Goal: Obtain resource: Obtain resource

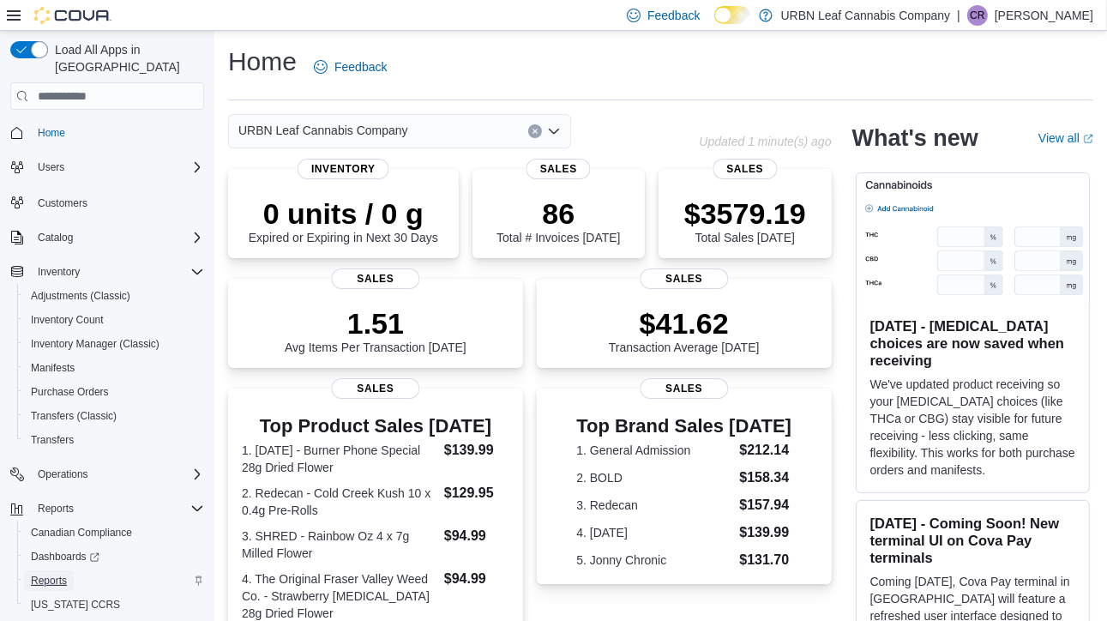
click at [56, 574] on span "Reports" at bounding box center [49, 581] width 36 height 14
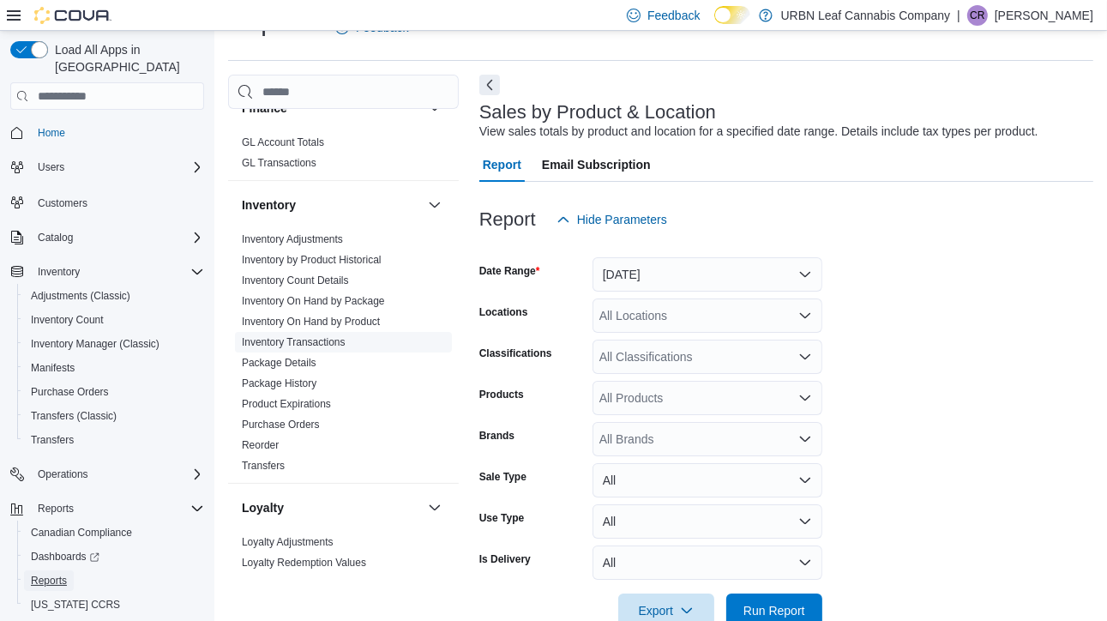
scroll to position [515, 0]
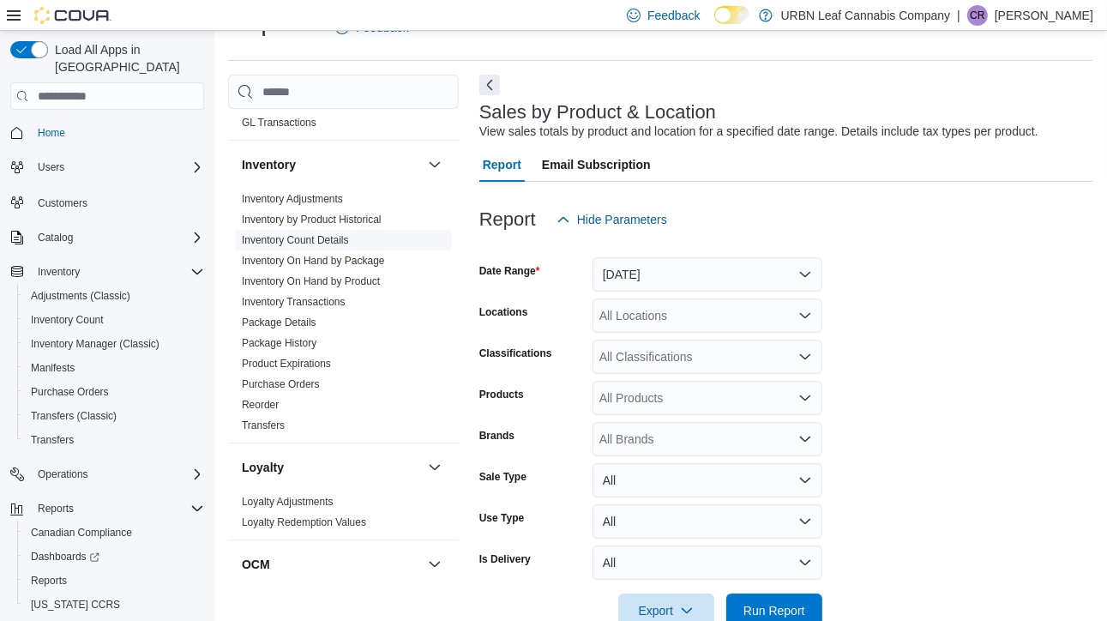
click at [299, 280] on link "Inventory On Hand by Product" at bounding box center [311, 281] width 138 height 12
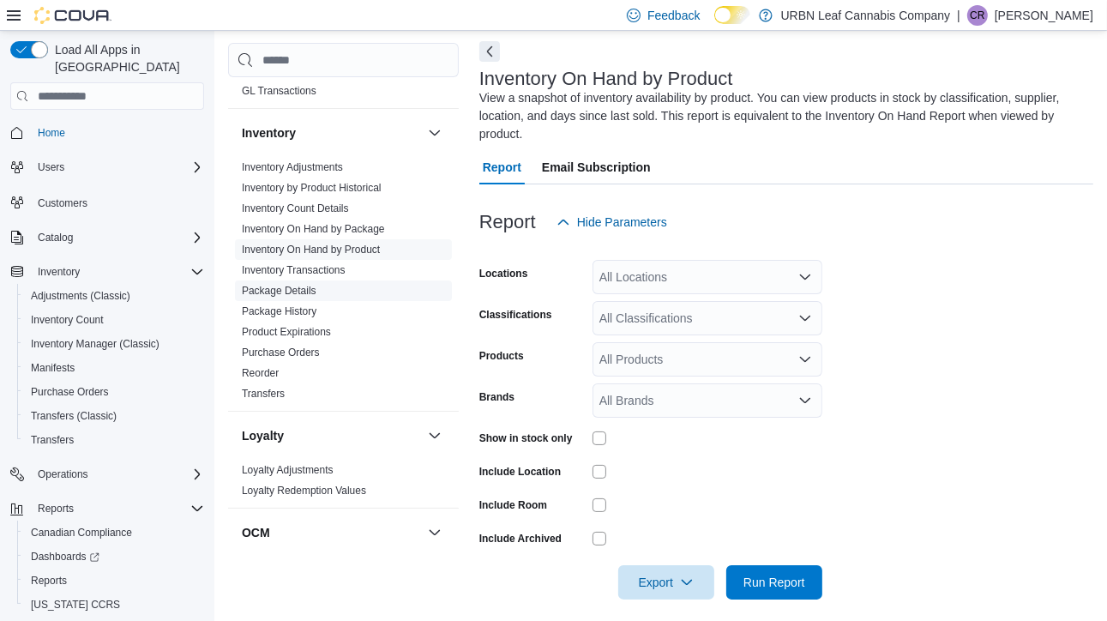
scroll to position [75, 0]
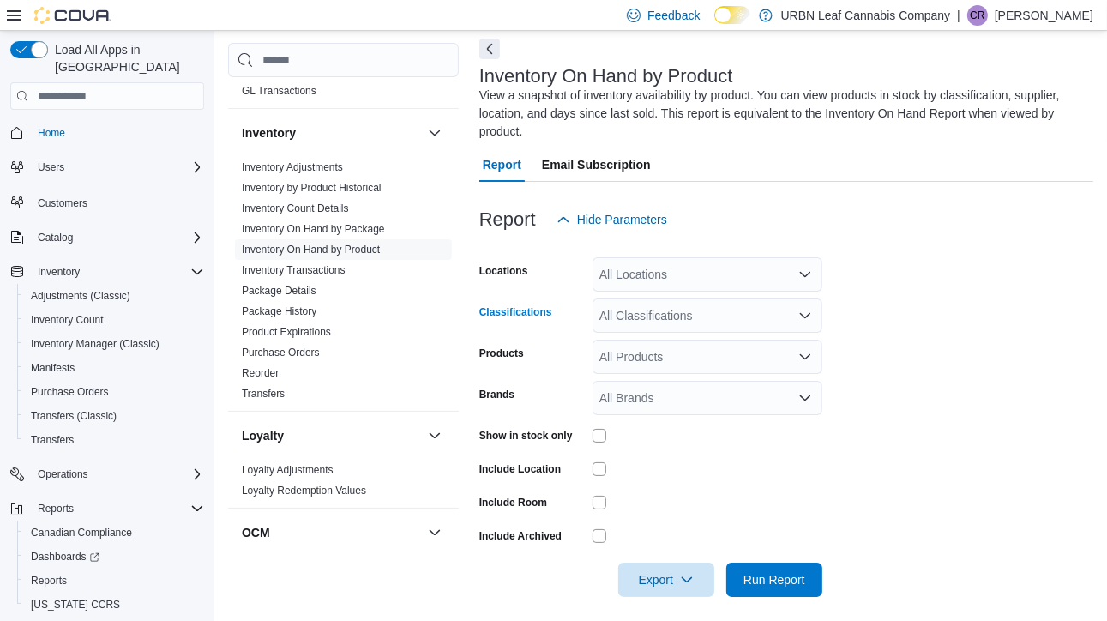
click at [772, 317] on div "All Classifications" at bounding box center [708, 316] width 230 height 34
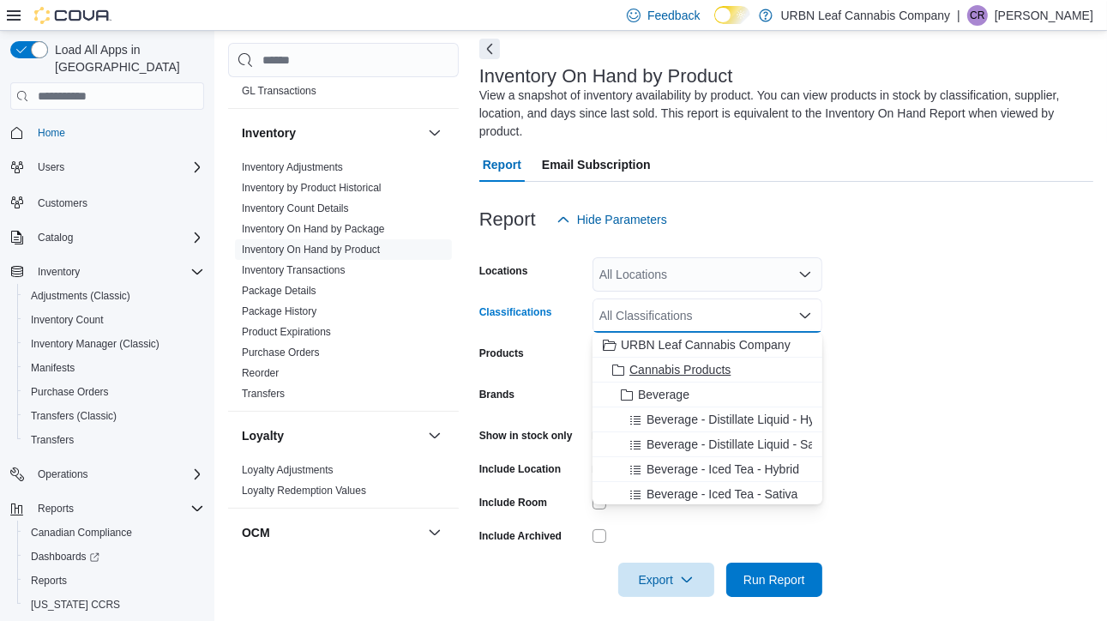
click at [691, 363] on span "Cannabis Products" at bounding box center [680, 369] width 101 height 17
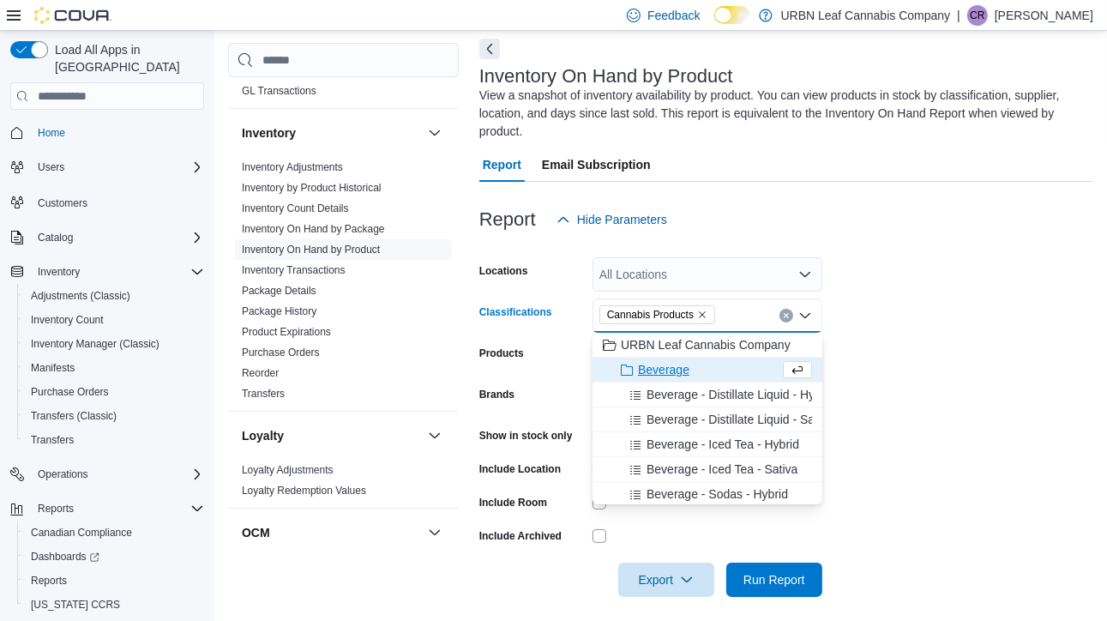
click at [893, 339] on form "Locations All Locations Classifications Cannabis Products Combo box. Selected. …" at bounding box center [787, 417] width 614 height 360
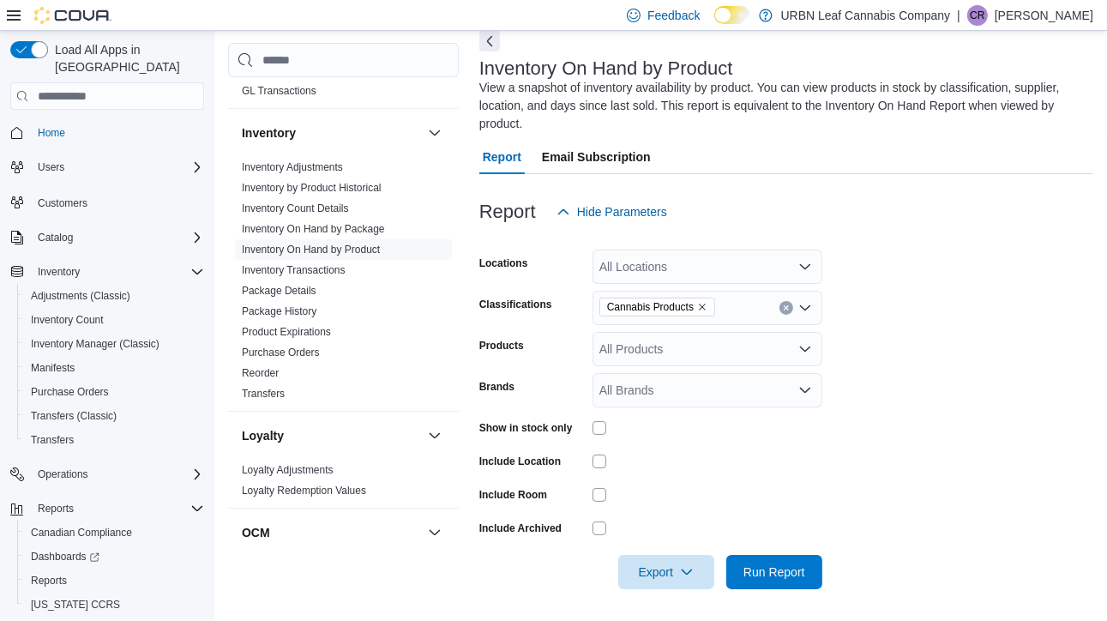
scroll to position [86, 0]
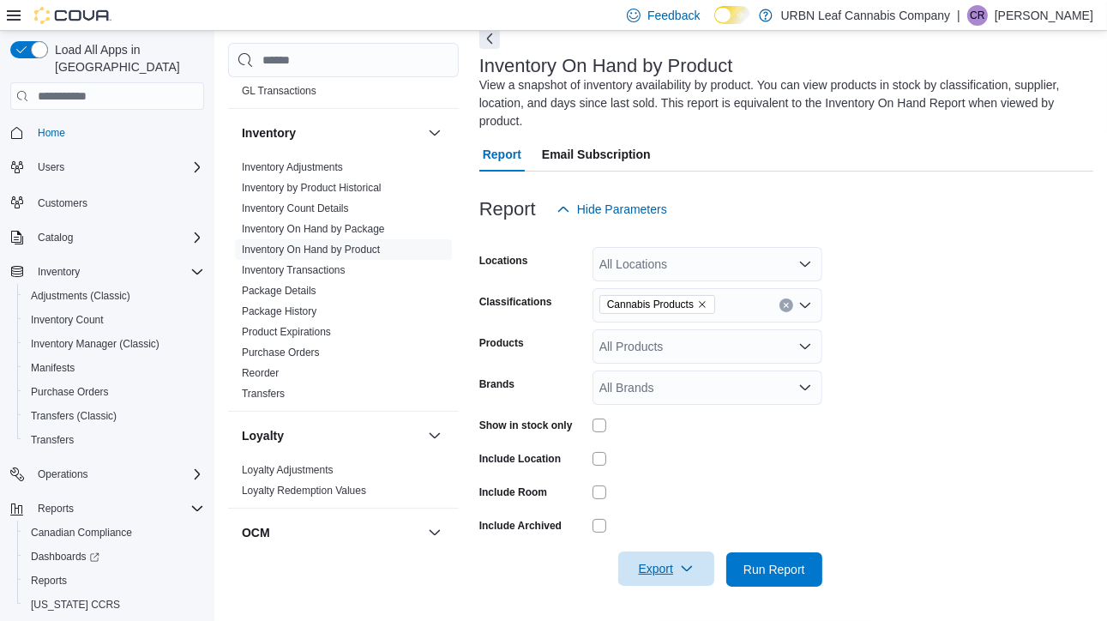
click at [660, 574] on span "Export" at bounding box center [666, 569] width 75 height 34
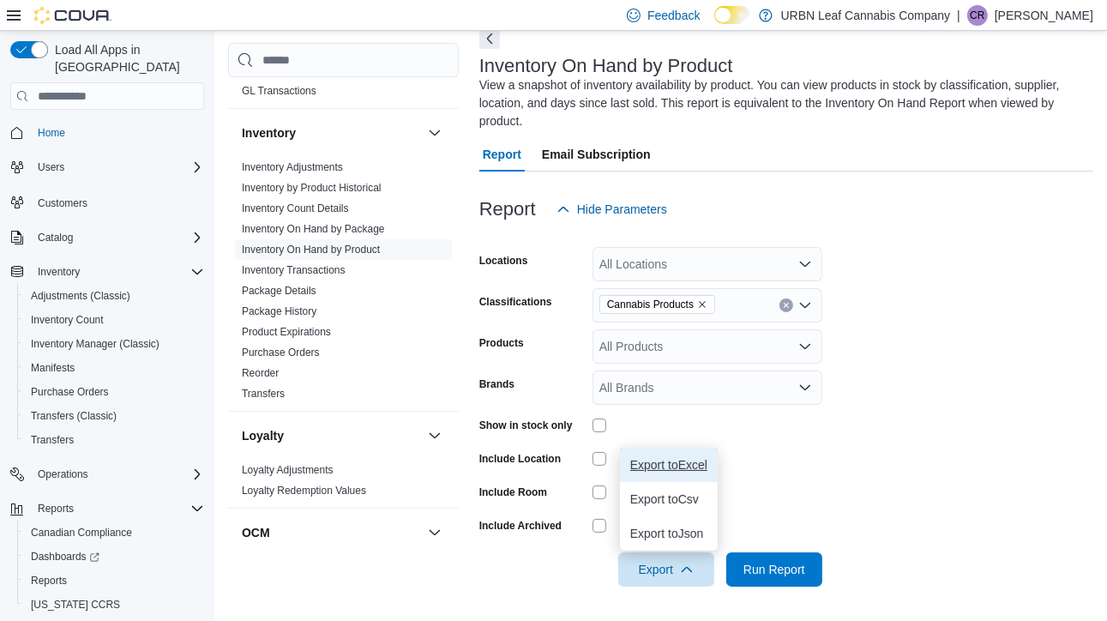
click at [658, 462] on span "Export to Excel" at bounding box center [668, 465] width 77 height 14
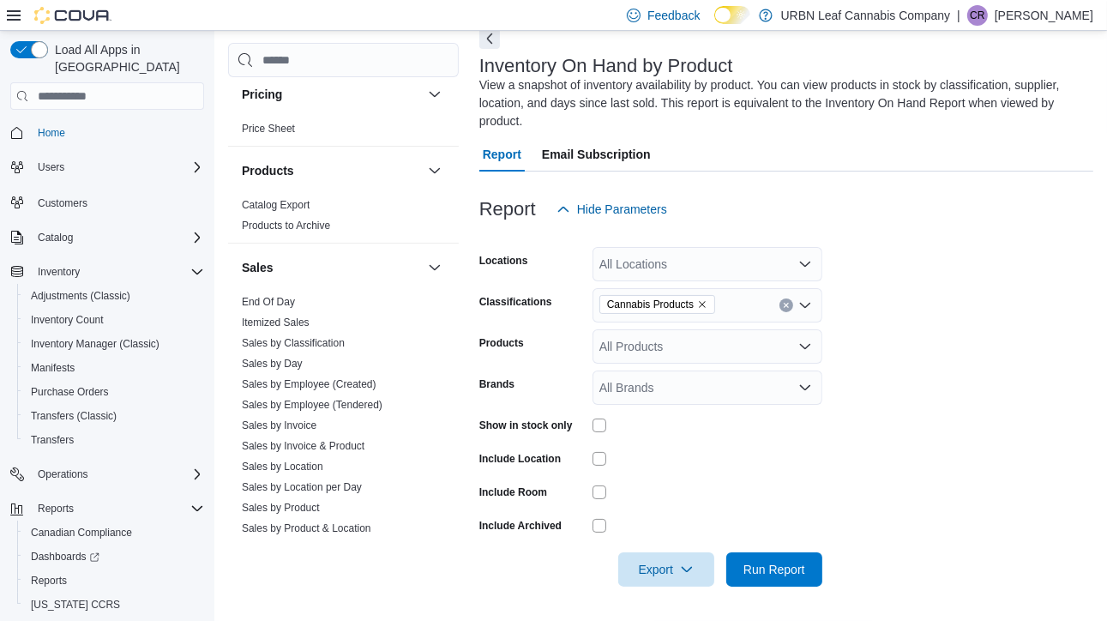
scroll to position [1115, 0]
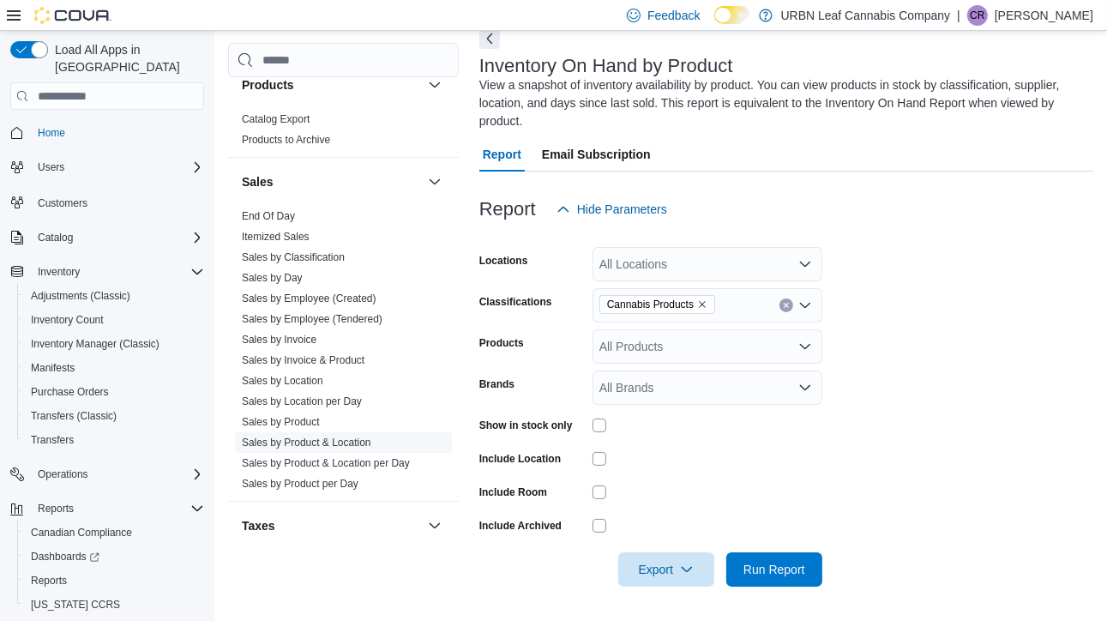
click at [321, 437] on link "Sales by Product & Location" at bounding box center [307, 443] width 130 height 12
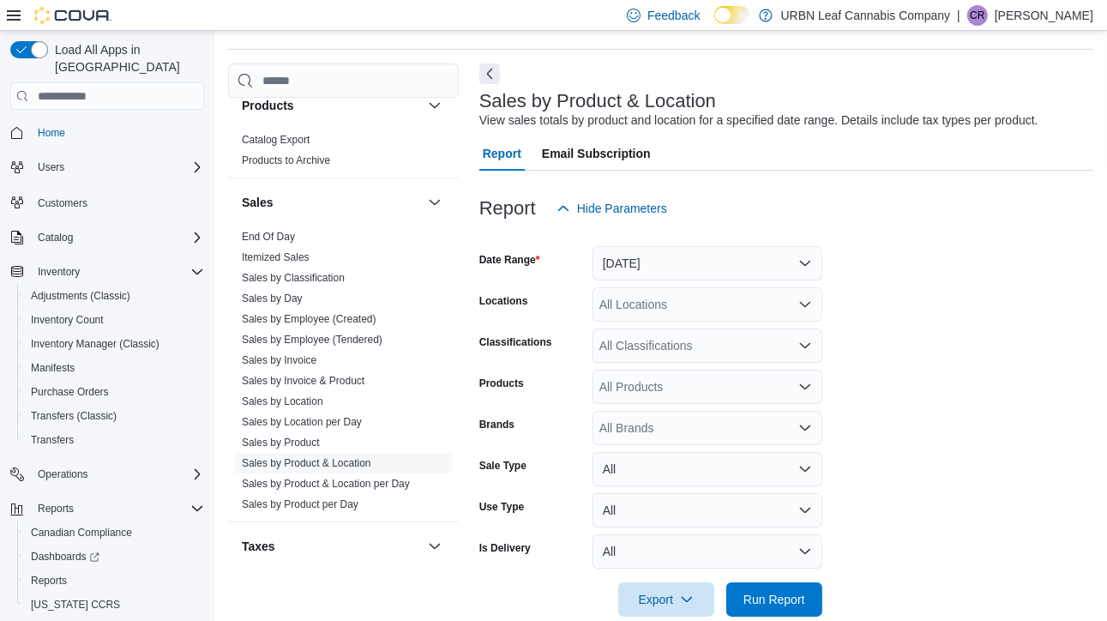
scroll to position [39, 0]
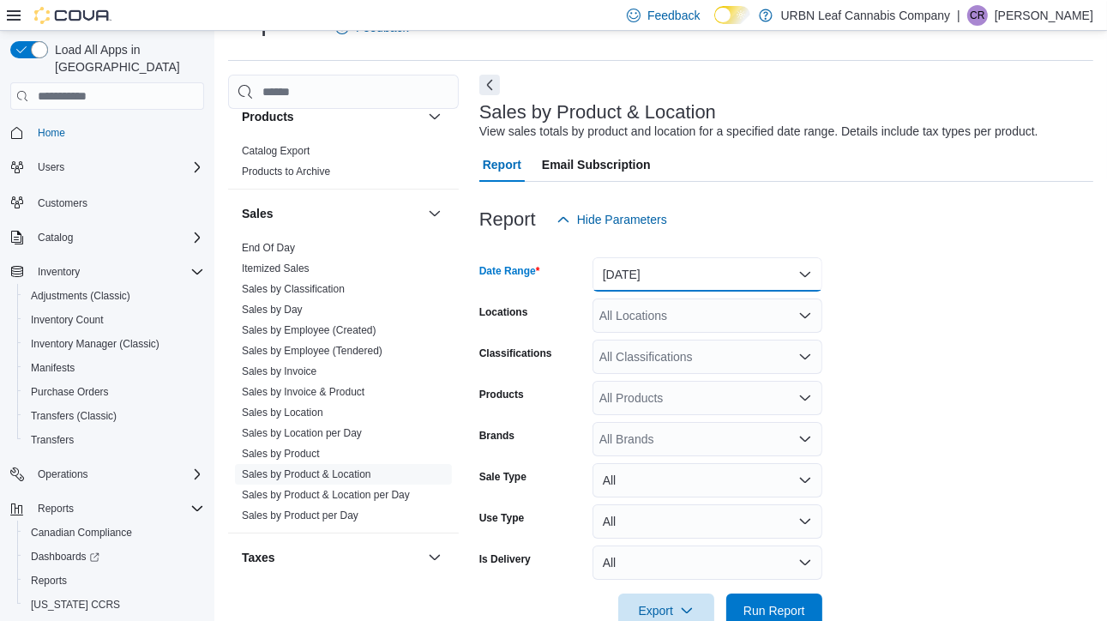
click at [803, 274] on button "Yesterday" at bounding box center [708, 274] width 230 height 34
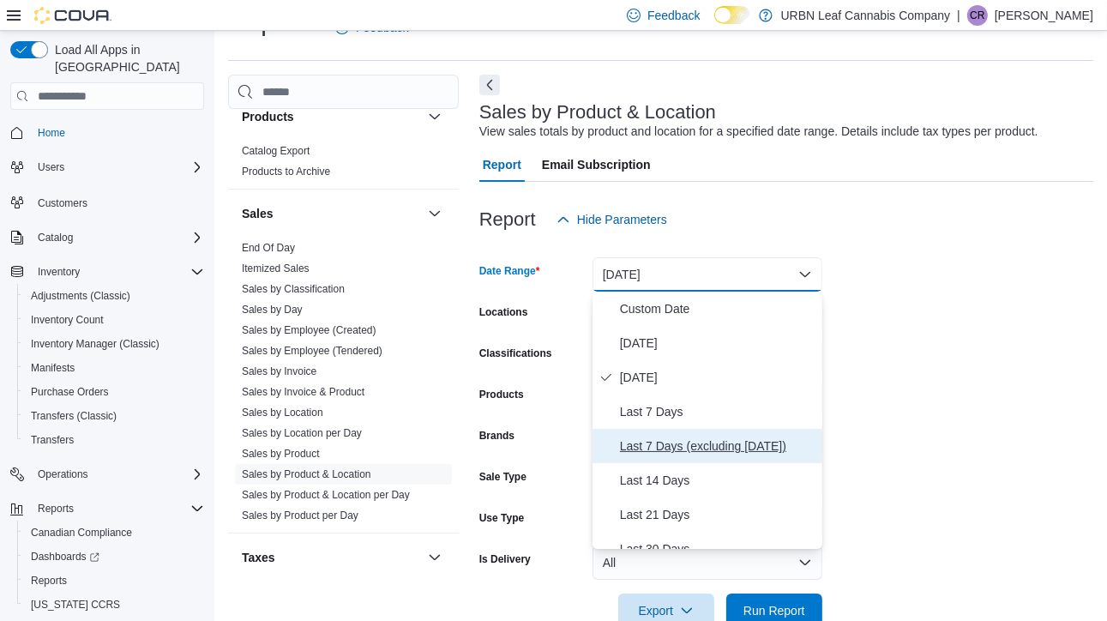
click at [683, 450] on span "Last 7 Days (excluding today)" at bounding box center [718, 446] width 196 height 21
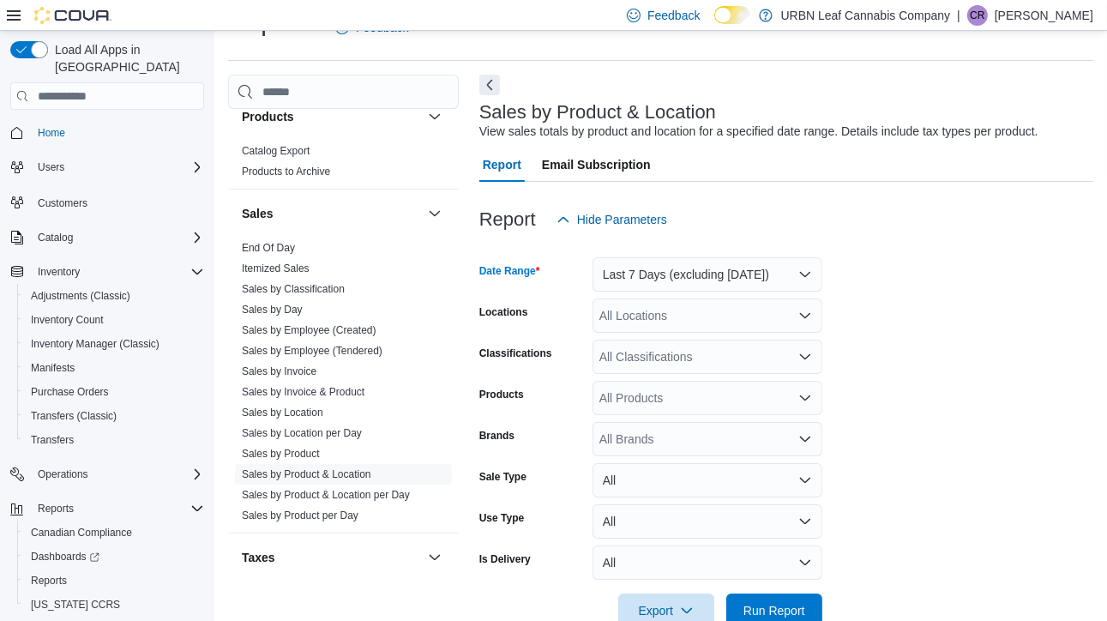
click at [709, 363] on div "All Classifications" at bounding box center [708, 357] width 230 height 34
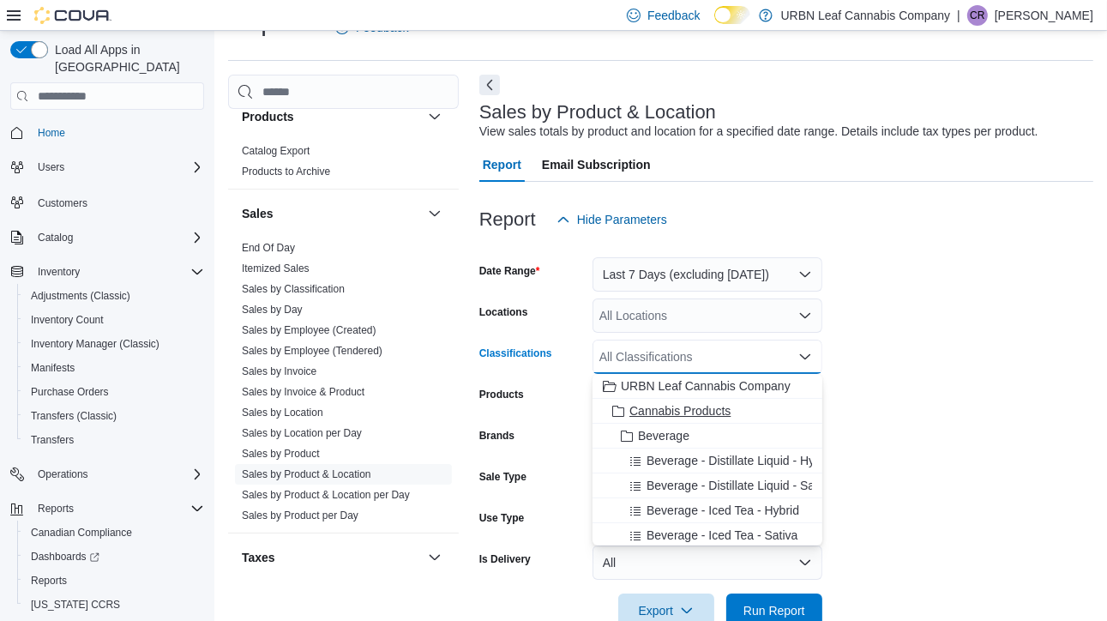
click at [666, 410] on span "Cannabis Products" at bounding box center [680, 410] width 101 height 17
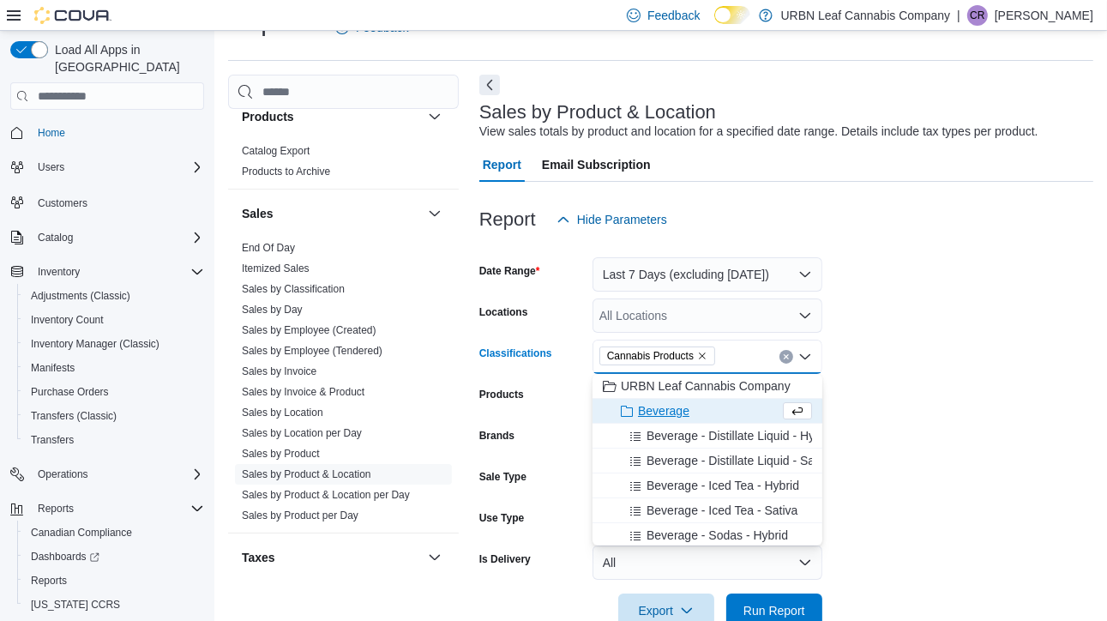
click at [961, 401] on form "Date Range Last 7 Days (excluding today) Locations All Locations Classification…" at bounding box center [787, 432] width 614 height 391
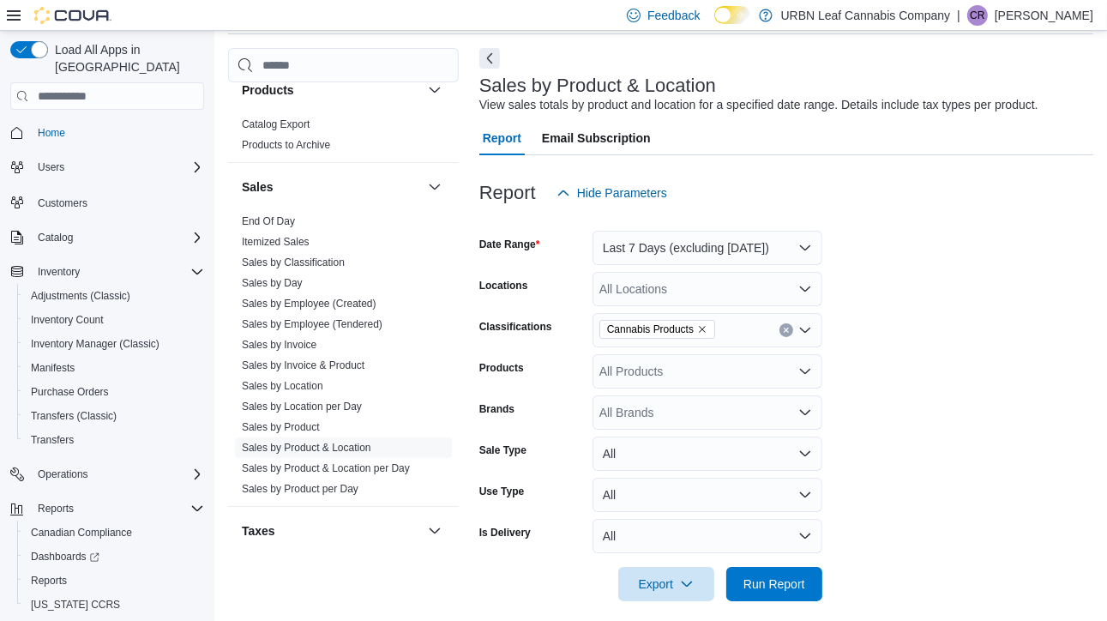
scroll to position [81, 0]
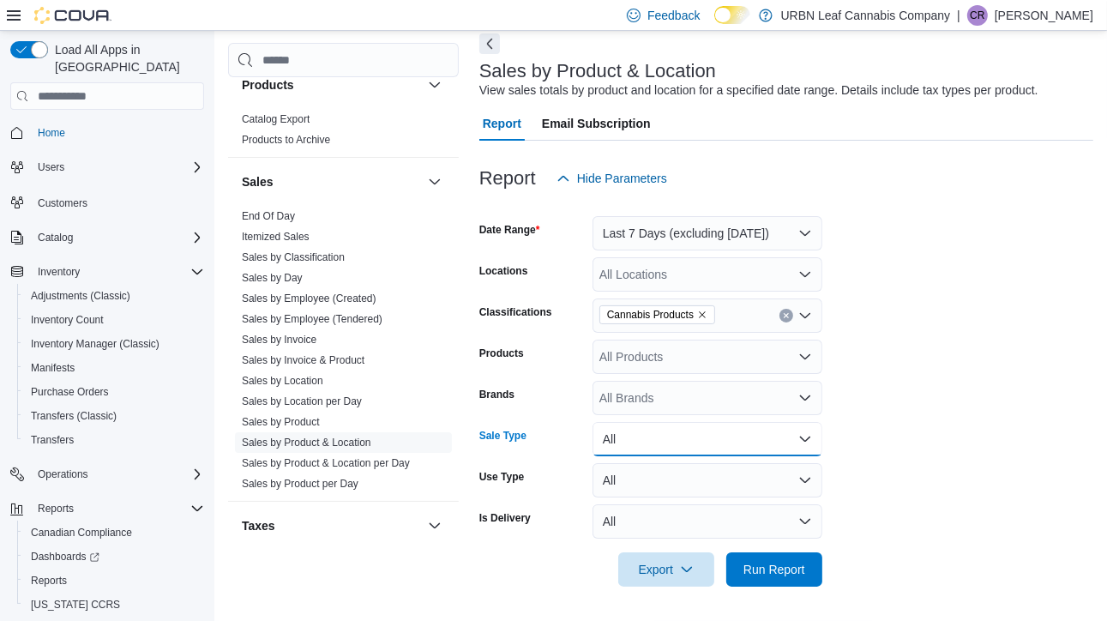
click at [805, 440] on button "All" at bounding box center [708, 439] width 230 height 34
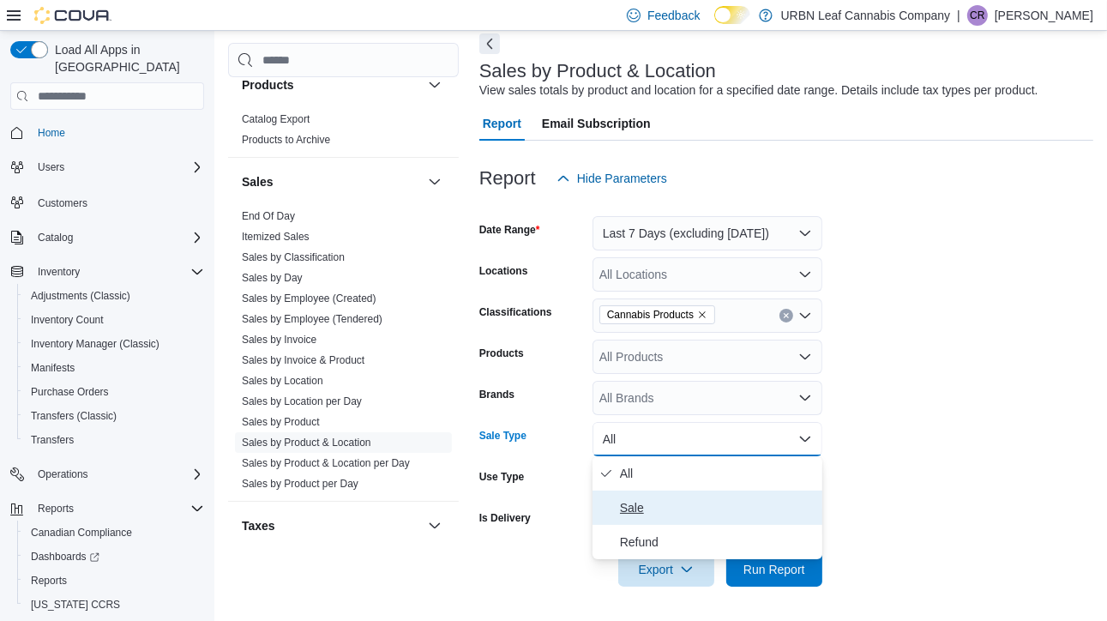
click at [624, 504] on span "Sale" at bounding box center [718, 508] width 196 height 21
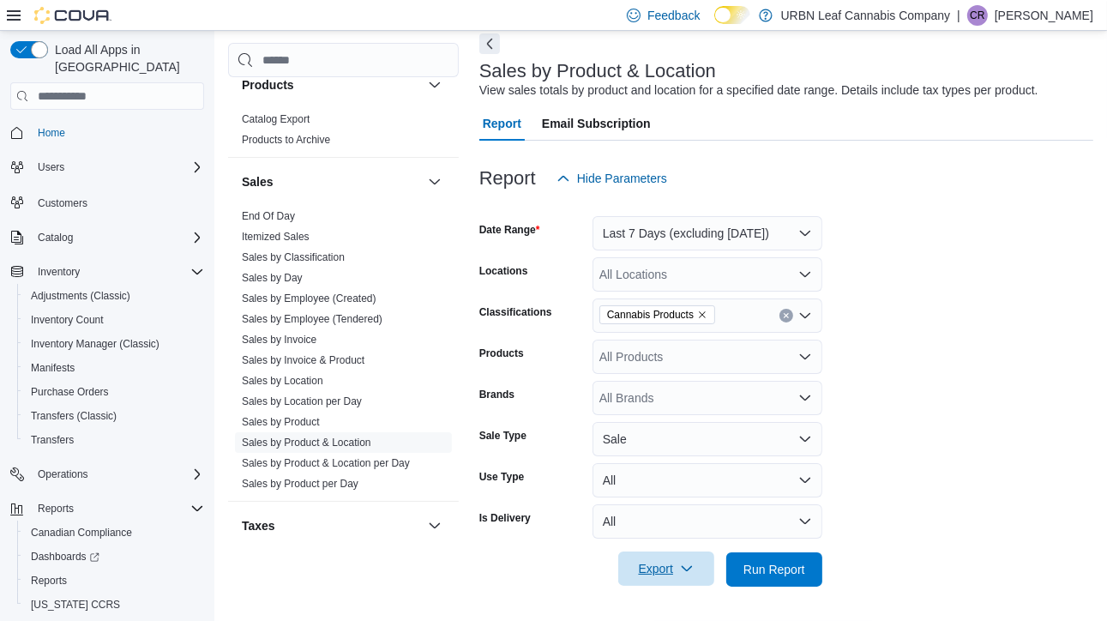
click at [676, 567] on span "Export" at bounding box center [666, 569] width 75 height 34
click at [673, 459] on span "Export to Excel" at bounding box center [668, 465] width 77 height 14
